Goal: Information Seeking & Learning: Learn about a topic

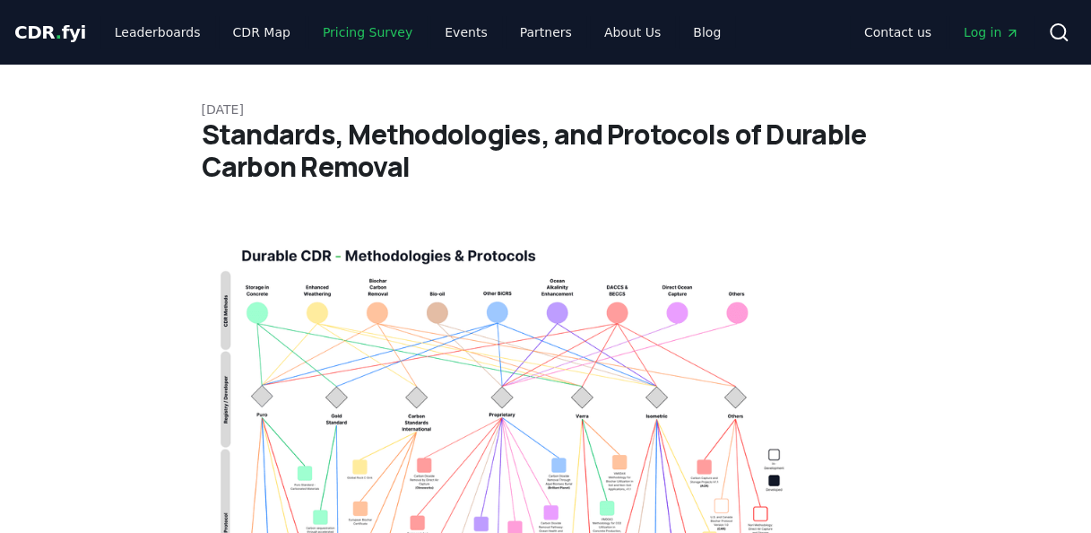
click at [327, 27] on link "Pricing Survey" at bounding box center [367, 32] width 118 height 32
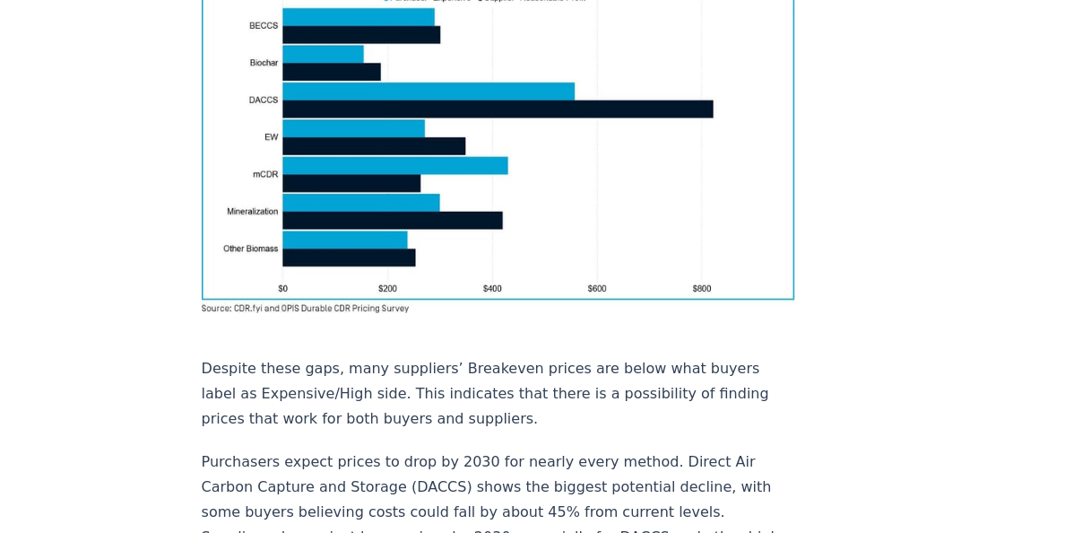
scroll to position [1166, 0]
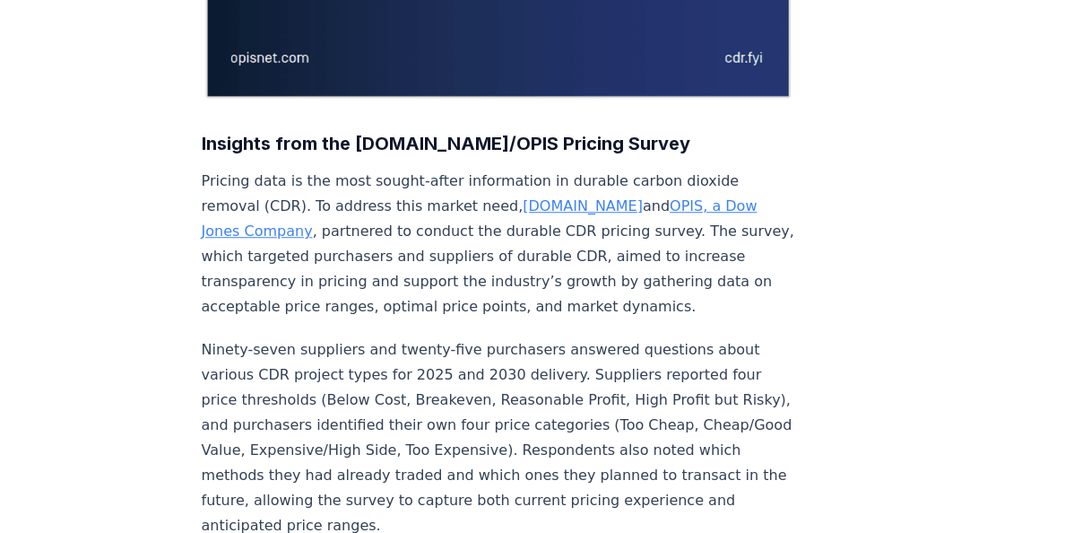
scroll to position [0, 0]
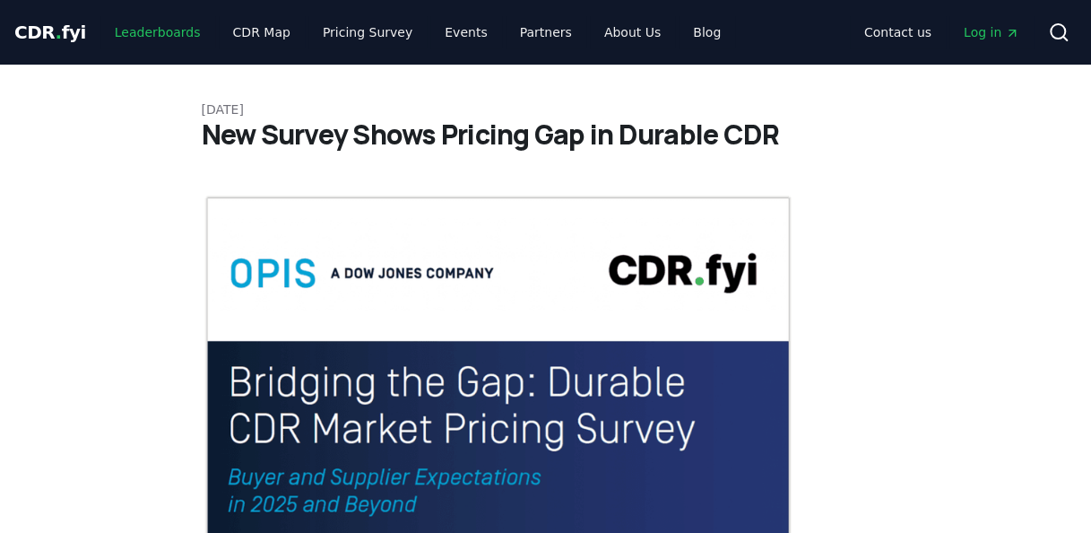
click at [143, 36] on link "Leaderboards" at bounding box center [157, 32] width 115 height 32
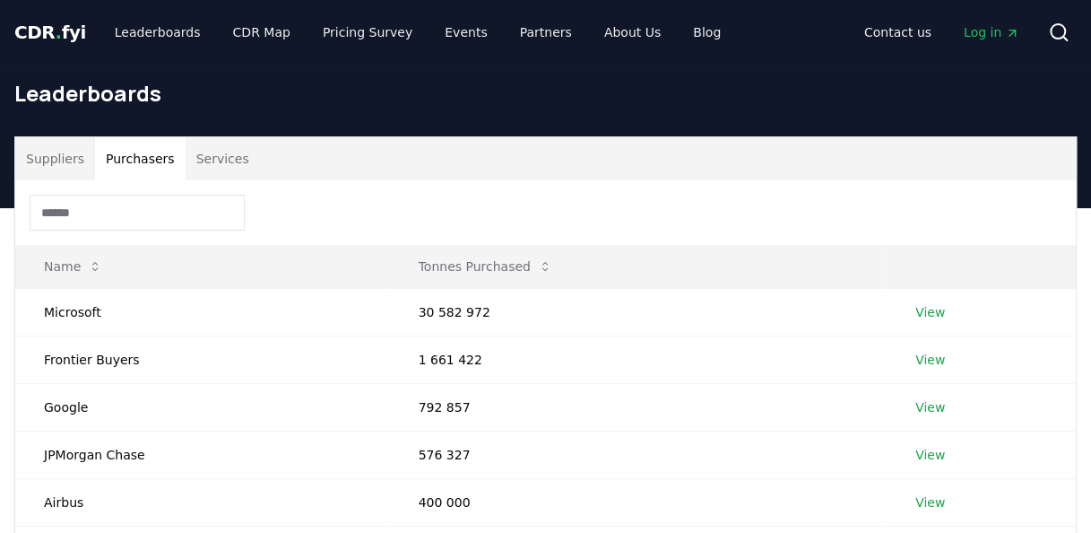
click at [145, 154] on button "Purchasers" at bounding box center [140, 158] width 91 height 43
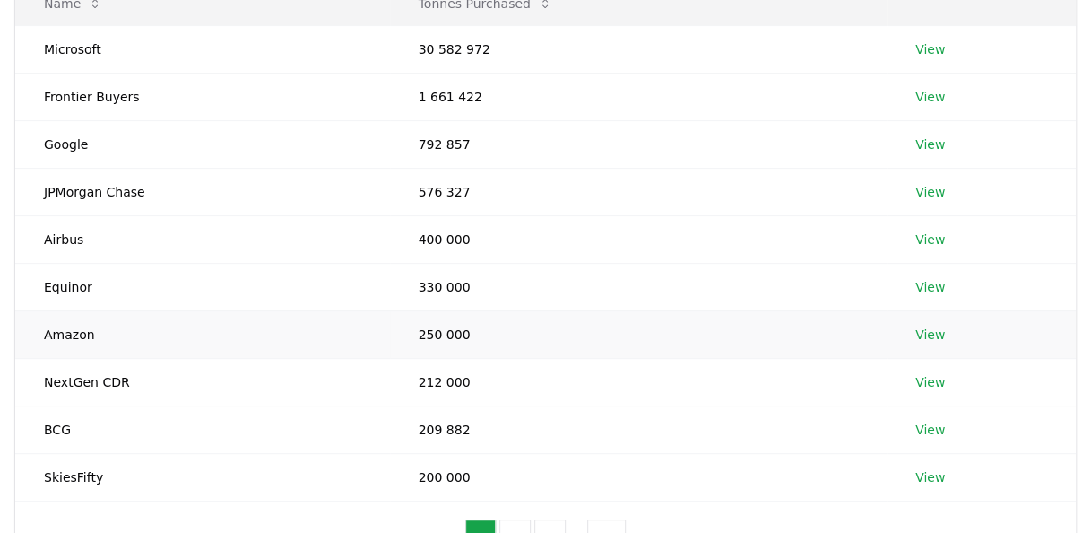
scroll to position [359, 0]
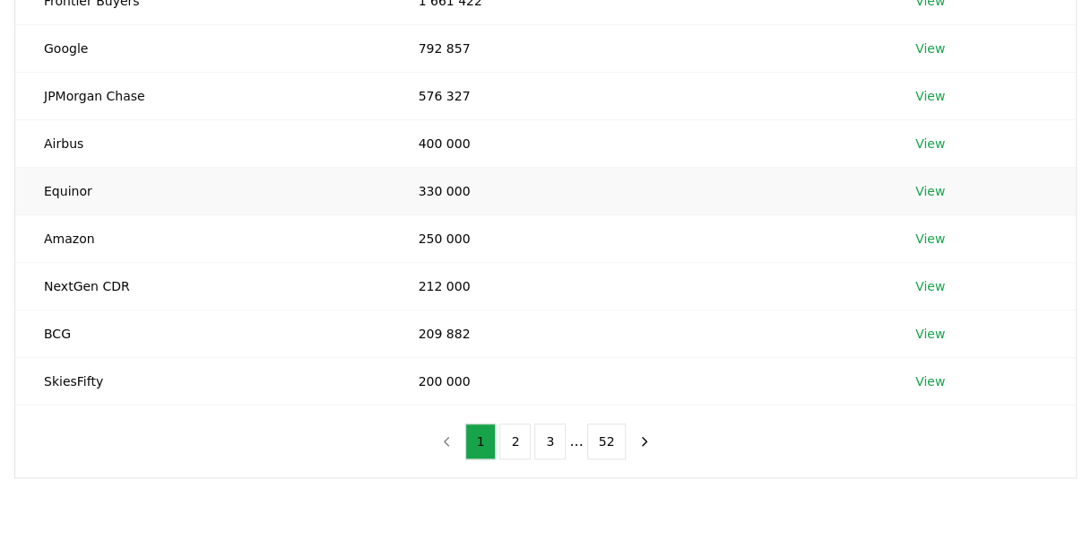
click at [931, 196] on link "View" at bounding box center [930, 191] width 30 height 18
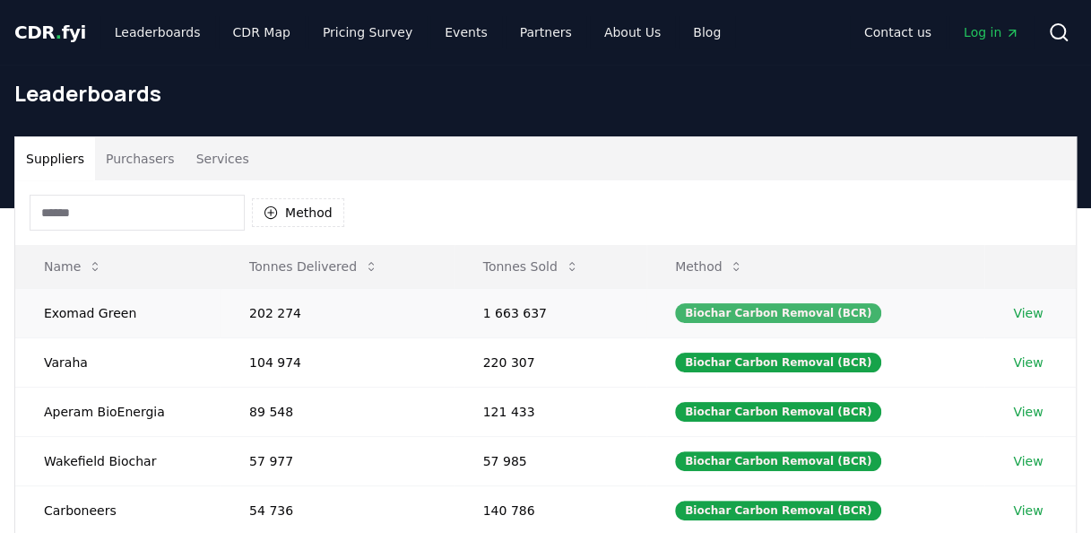
click at [764, 311] on div "Biochar Carbon Removal (BCR)" at bounding box center [778, 313] width 206 height 20
click at [1020, 312] on link "View" at bounding box center [1028, 313] width 30 height 18
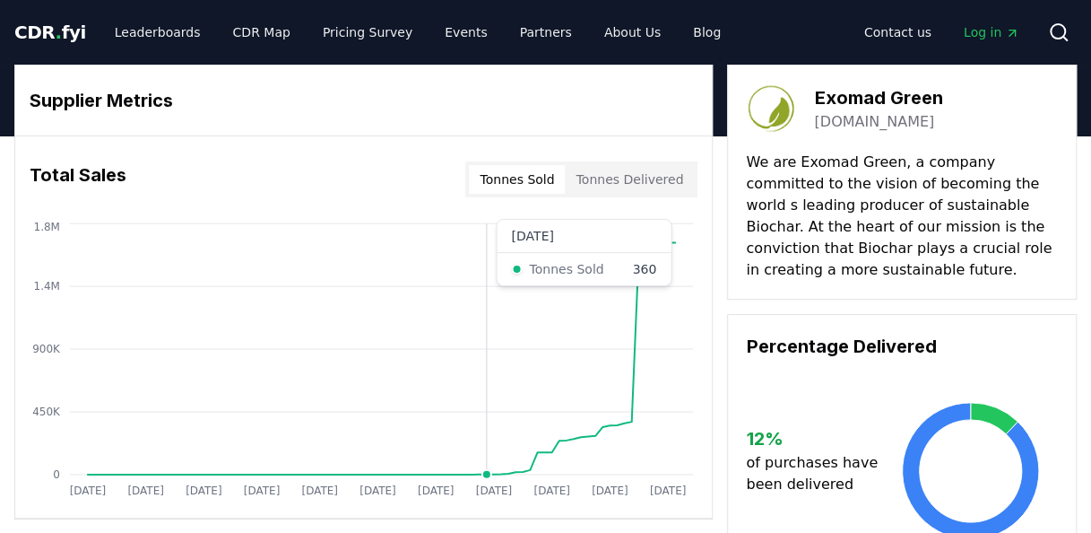
scroll to position [90, 0]
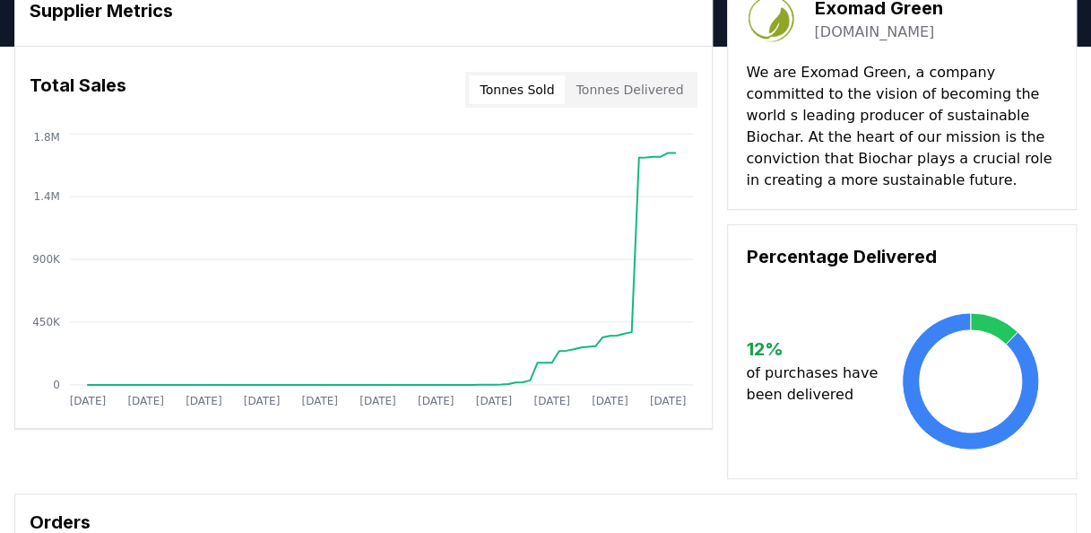
click at [645, 97] on button "Tonnes Delivered" at bounding box center [629, 89] width 129 height 29
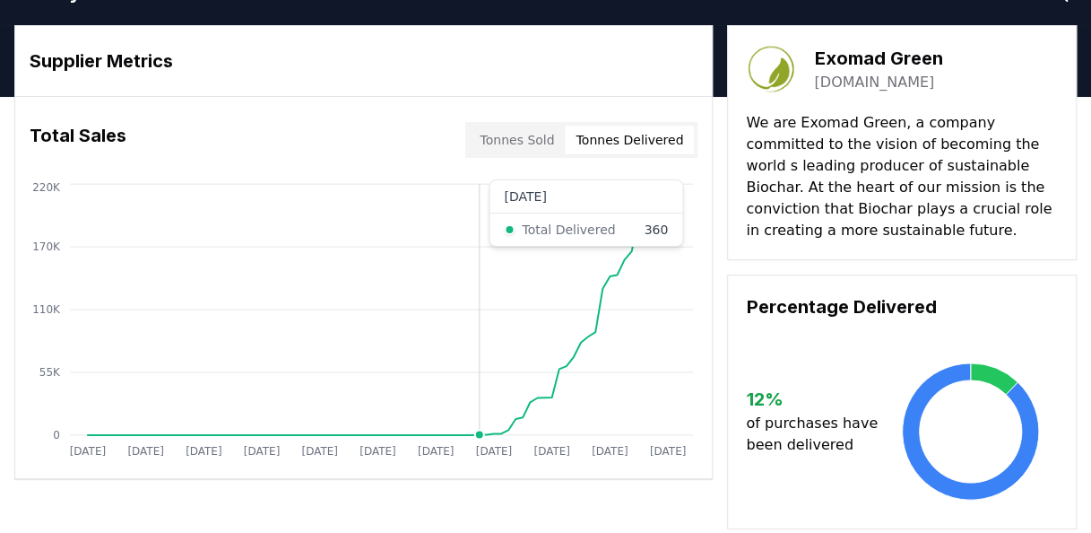
scroll to position [0, 0]
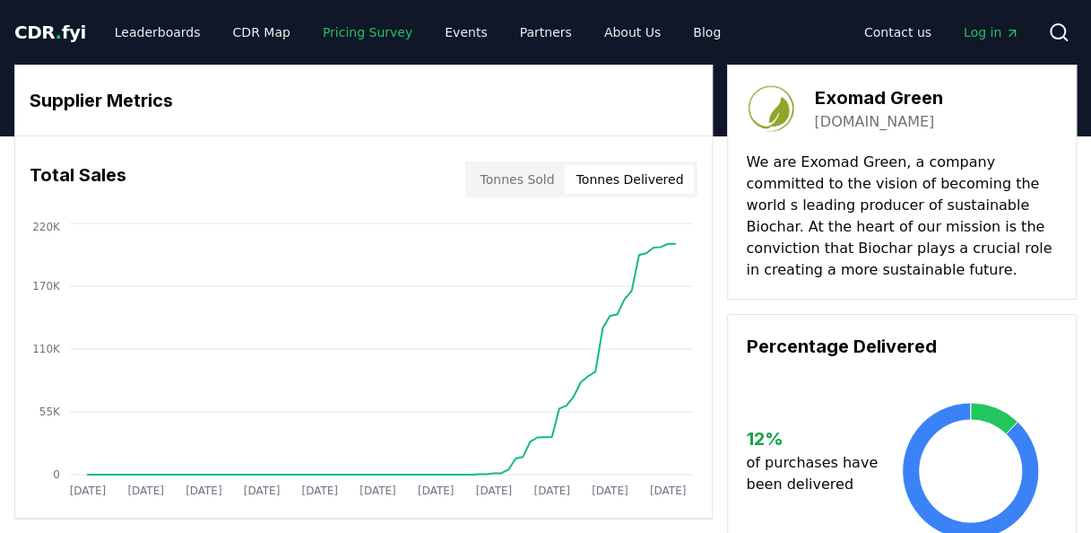
click at [331, 35] on link "Pricing Survey" at bounding box center [367, 32] width 118 height 32
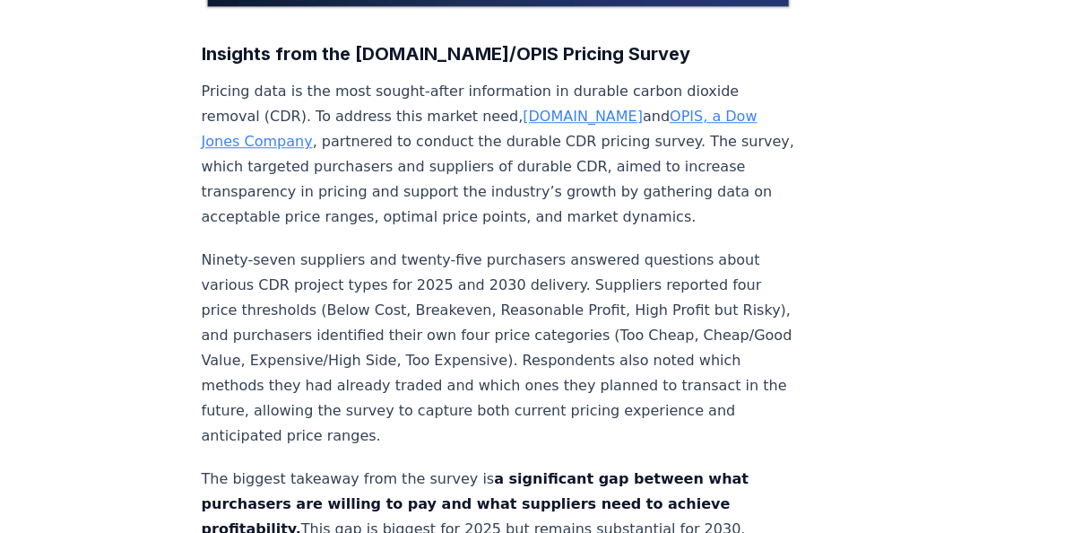
scroll to position [538, 0]
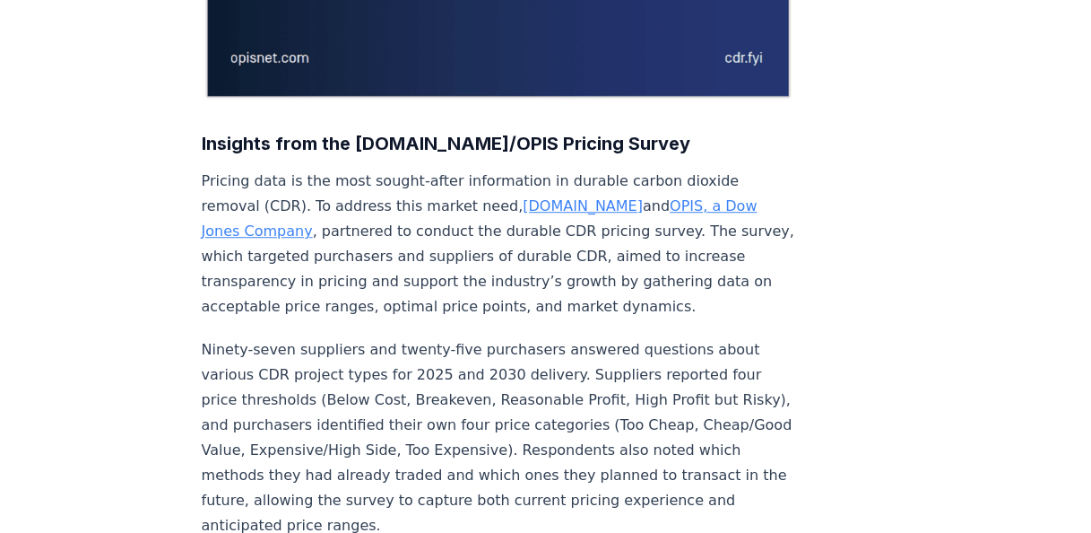
click at [523, 197] on link "[DOMAIN_NAME]" at bounding box center [583, 205] width 120 height 17
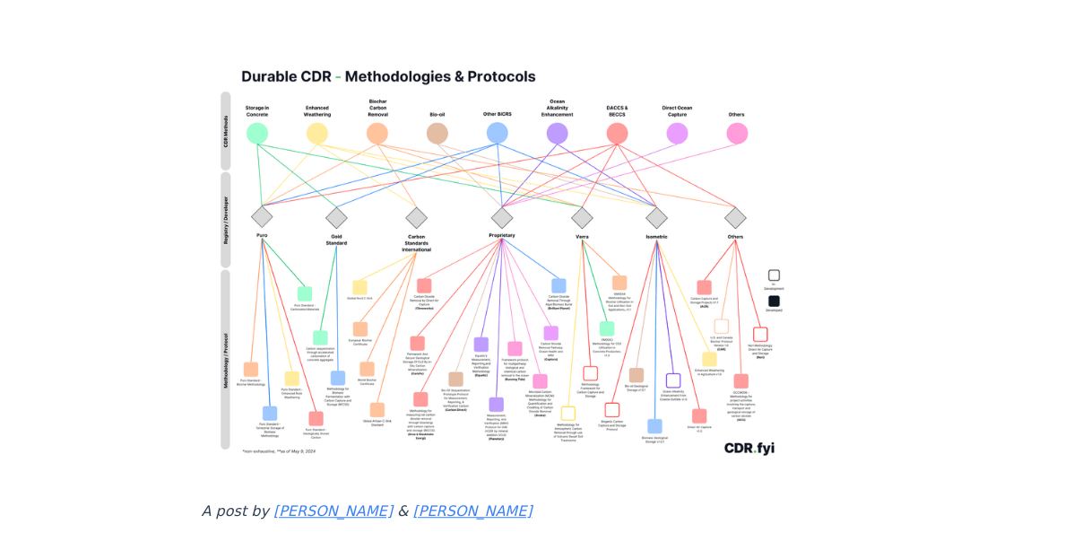
click at [303, 300] on img at bounding box center [499, 258] width 594 height 423
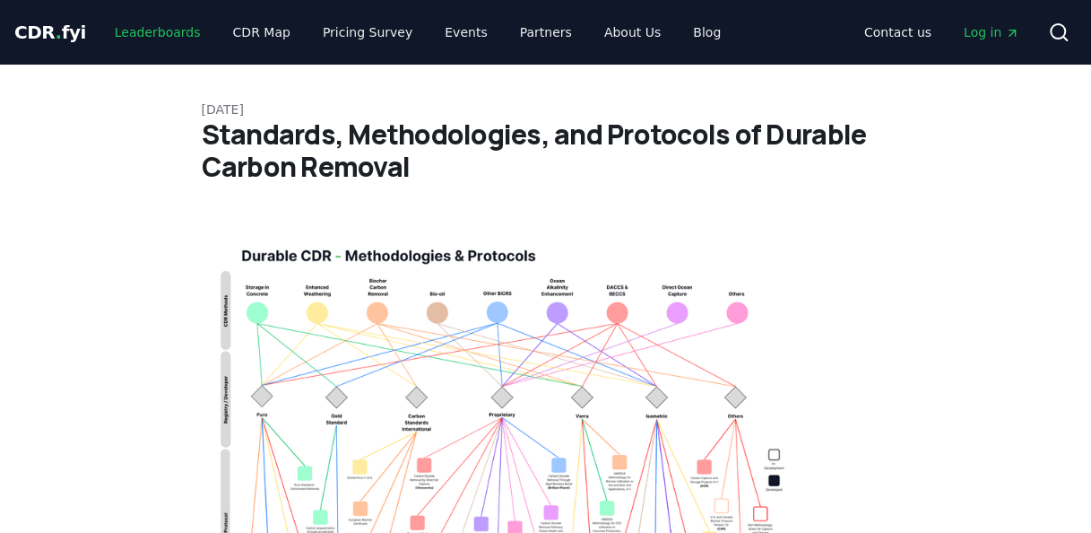
click at [123, 28] on link "Leaderboards" at bounding box center [157, 32] width 115 height 32
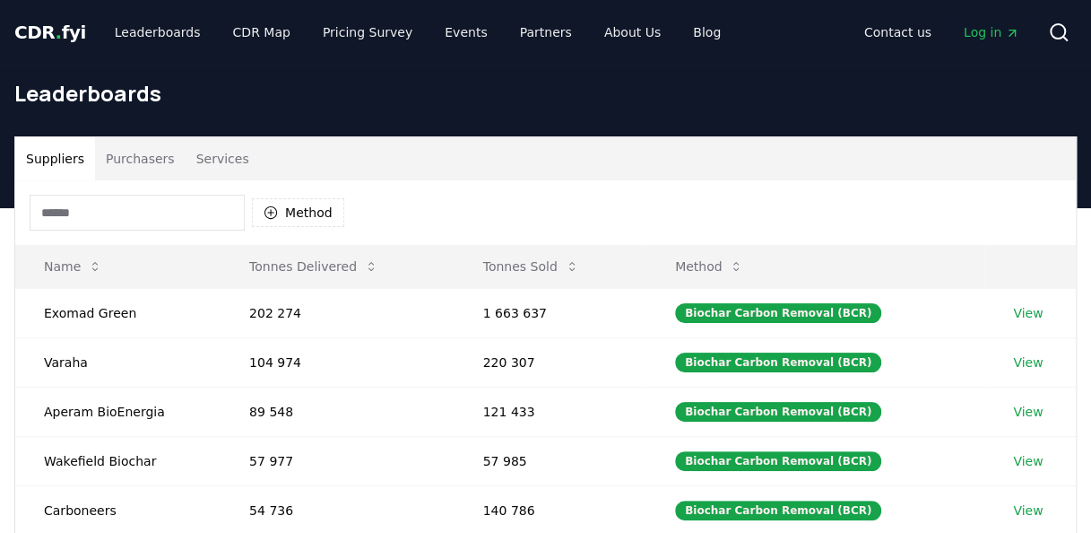
click at [134, 149] on button "Purchasers" at bounding box center [140, 158] width 91 height 43
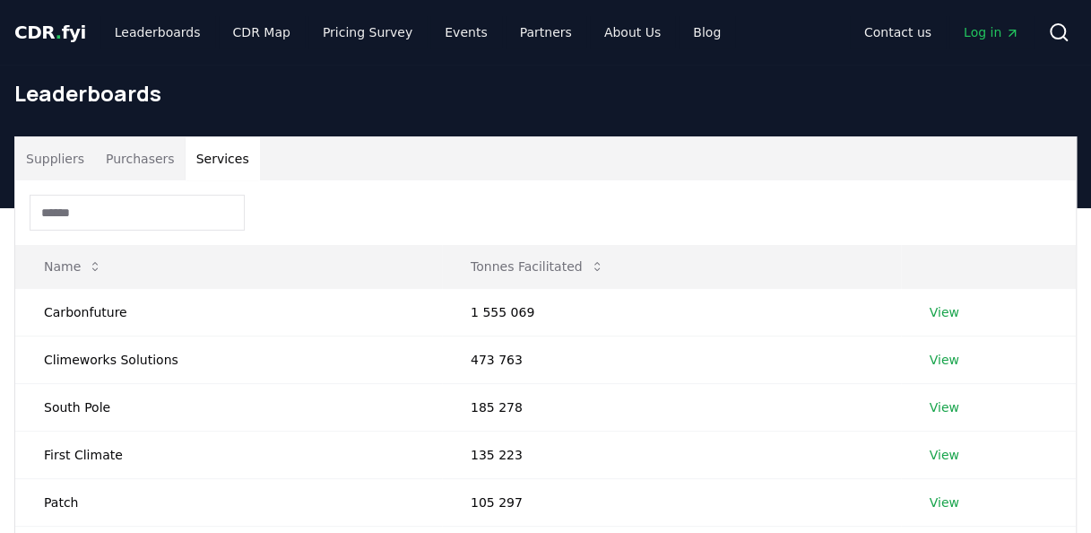
click at [217, 156] on button "Services" at bounding box center [223, 158] width 74 height 43
click at [221, 160] on button "Services" at bounding box center [223, 158] width 74 height 43
click at [59, 157] on button "Suppliers" at bounding box center [55, 158] width 80 height 43
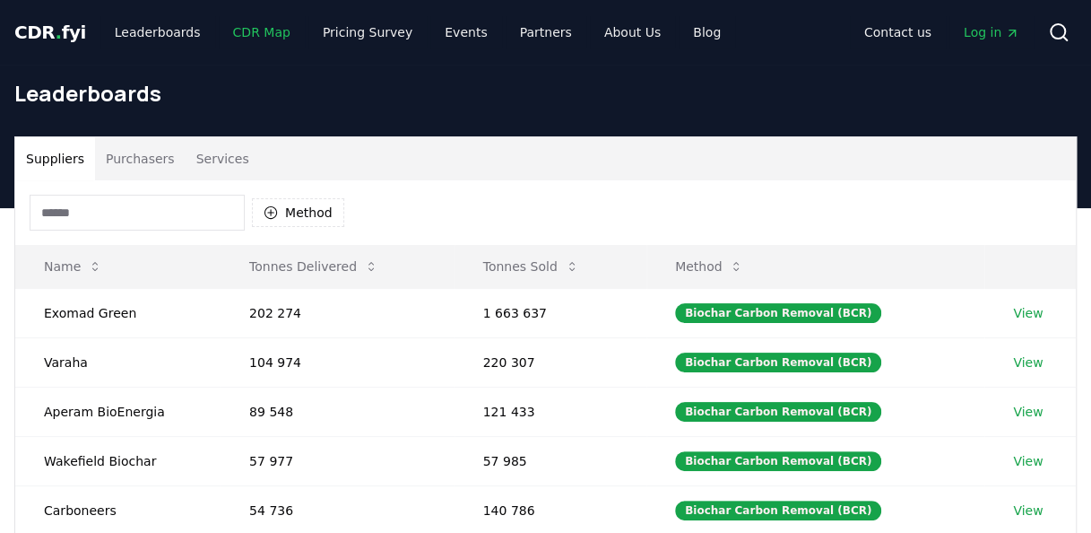
click at [247, 33] on link "CDR Map" at bounding box center [262, 32] width 86 height 32
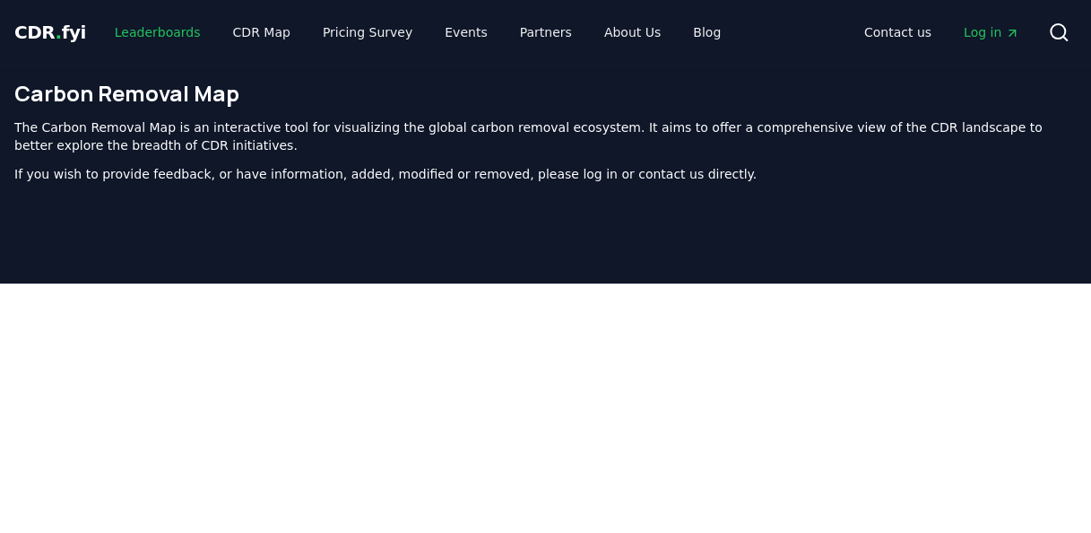
click at [160, 30] on link "Leaderboards" at bounding box center [157, 32] width 115 height 32
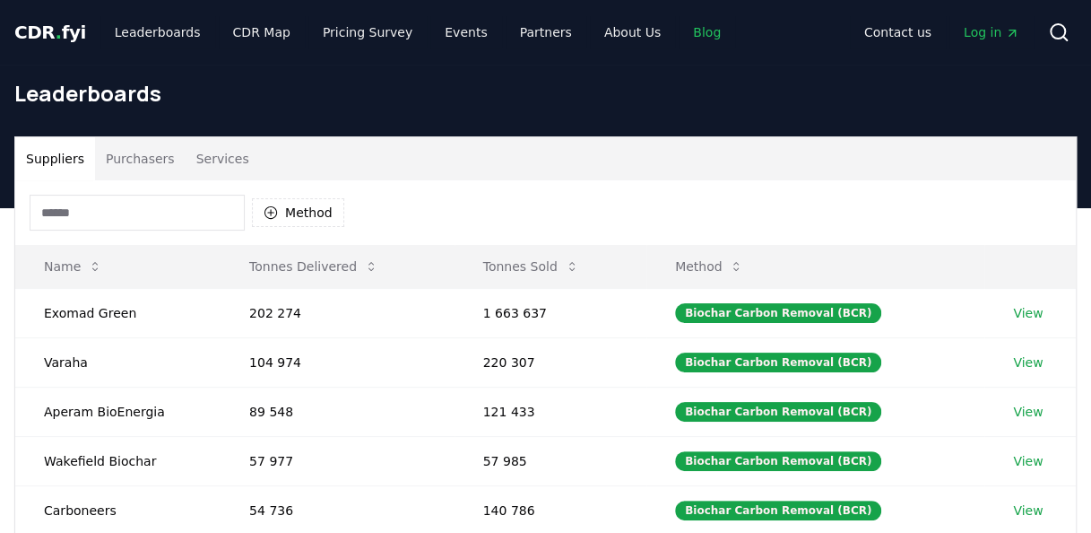
click at [679, 32] on link "Blog" at bounding box center [707, 32] width 56 height 32
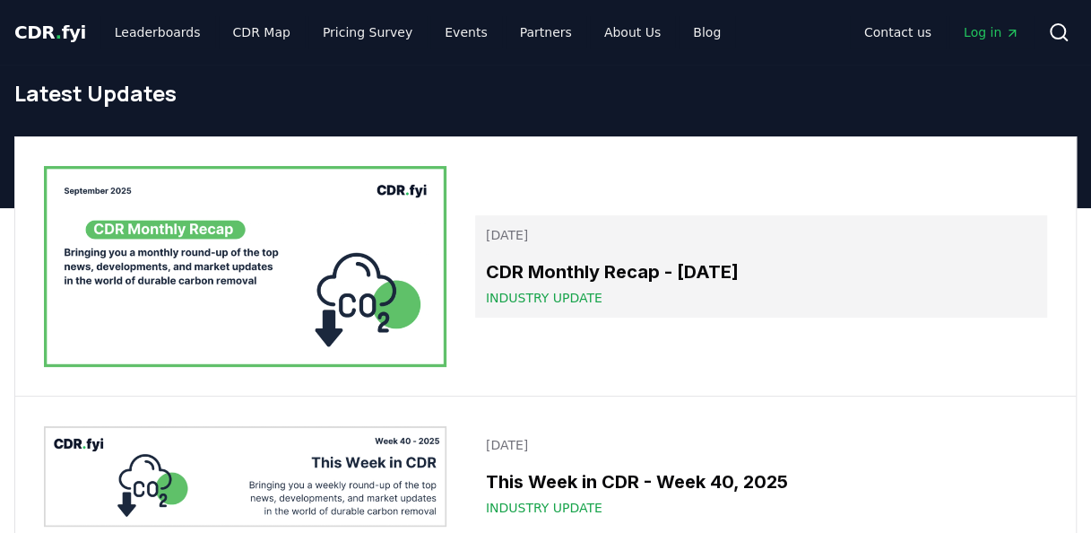
click at [538, 290] on span "Industry Update" at bounding box center [544, 298] width 117 height 18
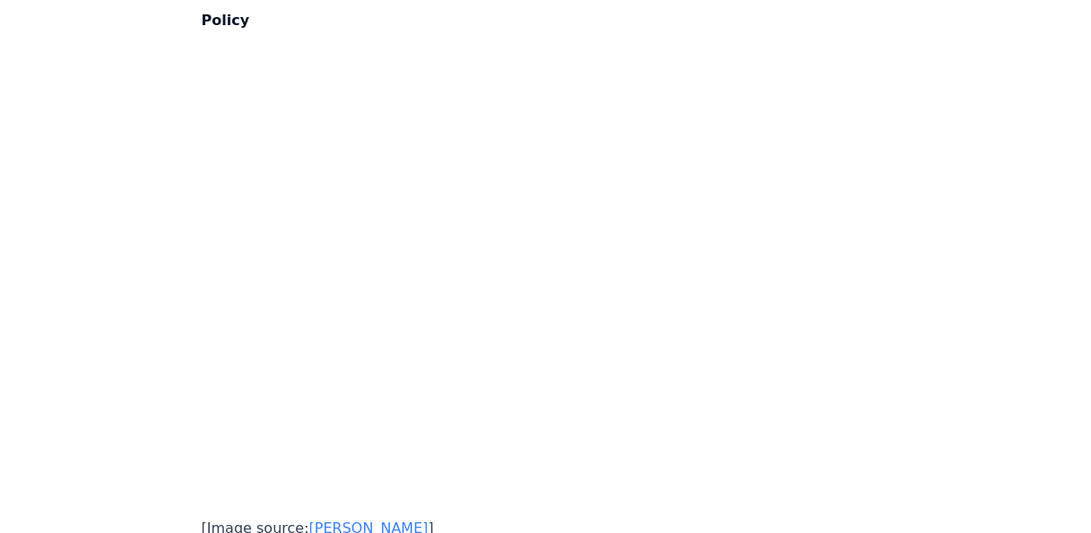
scroll to position [7800, 0]
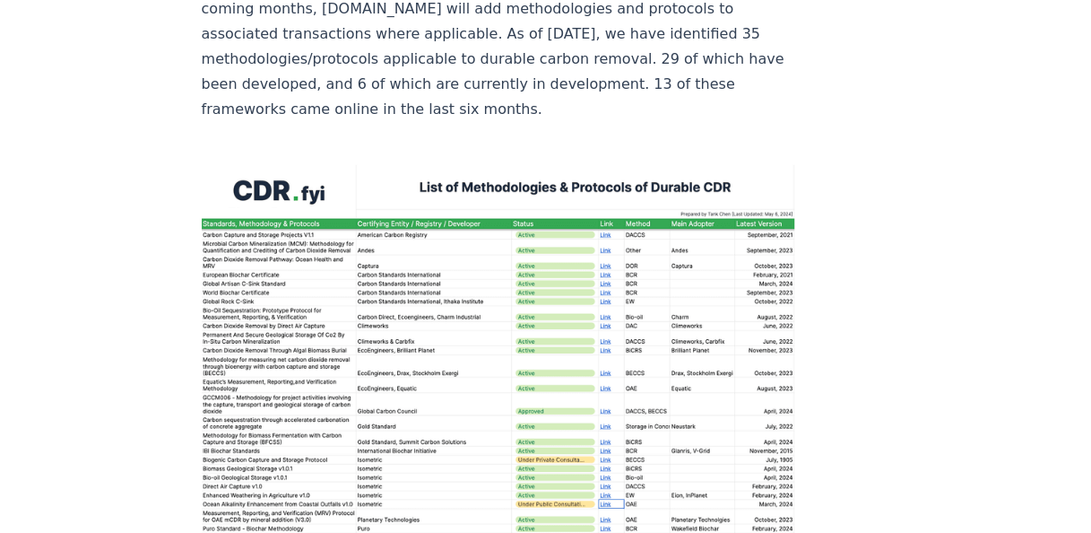
scroll to position [2600, 0]
click at [230, 165] on img at bounding box center [499, 395] width 594 height 460
click at [238, 165] on img at bounding box center [499, 395] width 594 height 460
